Goal: Task Accomplishment & Management: Manage account settings

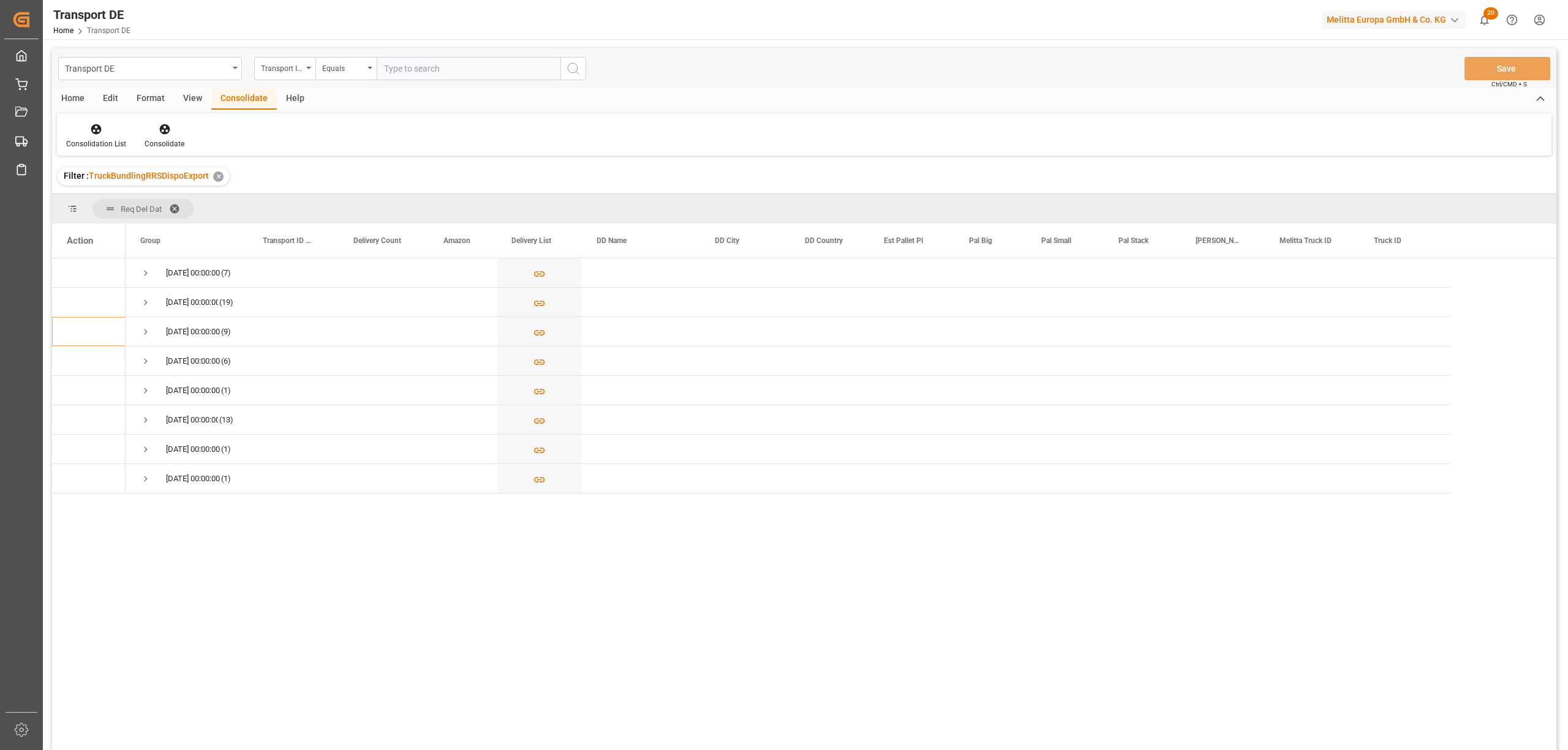
click at [1540, 19] on html "Created by potrace 1.15, written by [PERSON_NAME] [DATE]-[DATE] Created by potr…" at bounding box center [784, 375] width 1568 height 750
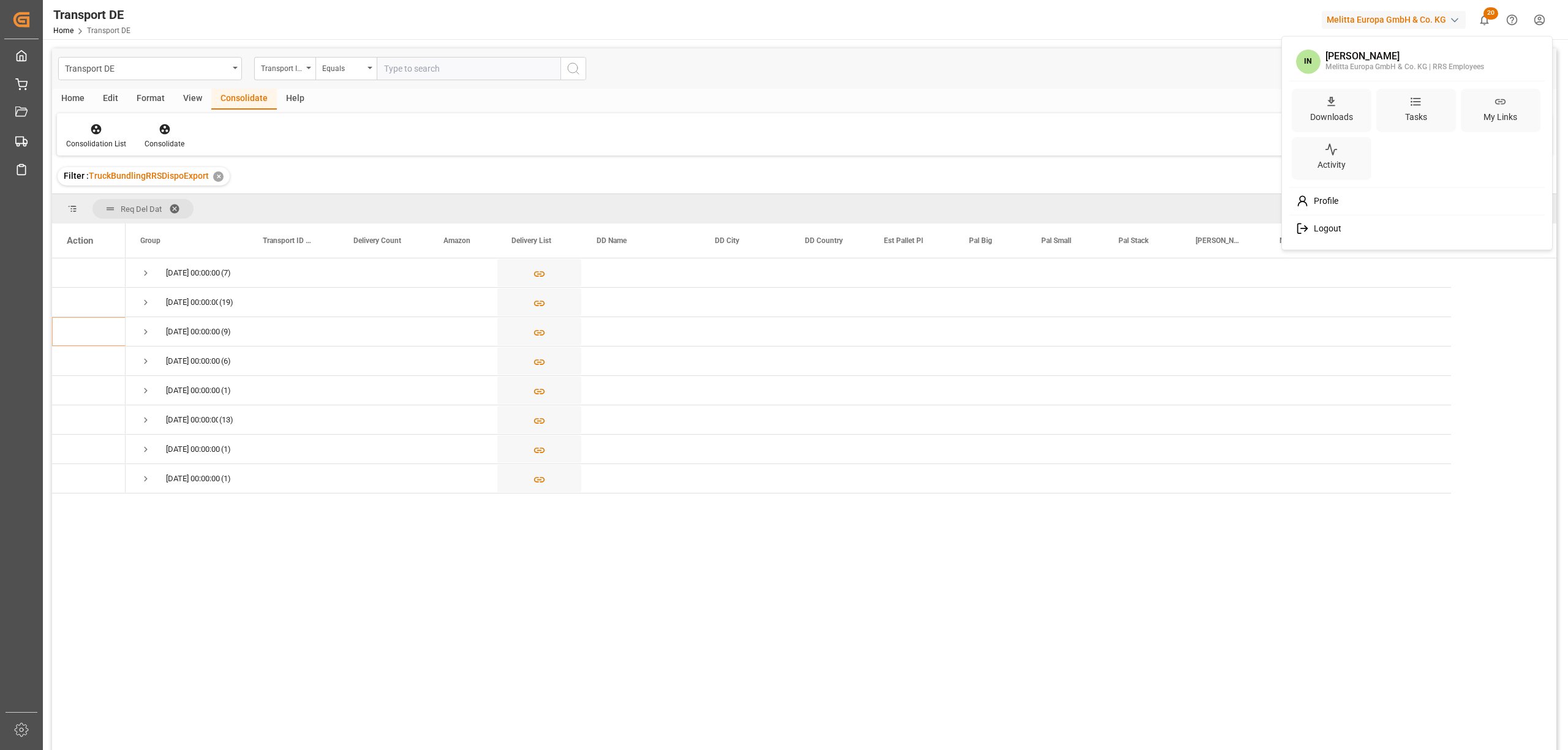
click at [1333, 232] on span "Logout" at bounding box center [1325, 229] width 33 height 11
